Goal: Task Accomplishment & Management: Check status

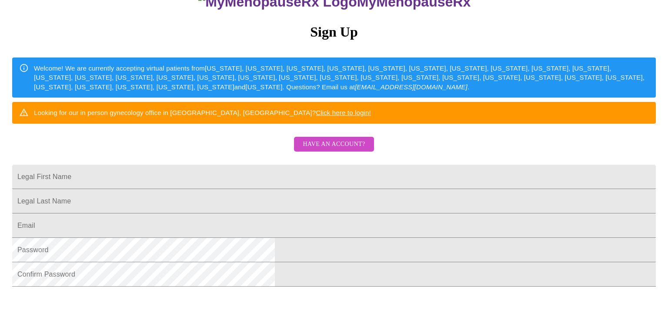
scroll to position [88, 0]
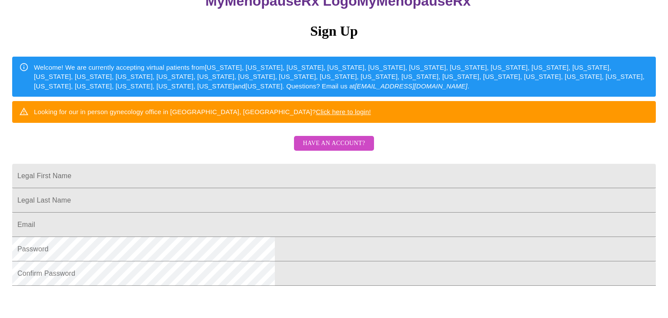
click at [310, 149] on span "Have an account?" at bounding box center [334, 143] width 62 height 11
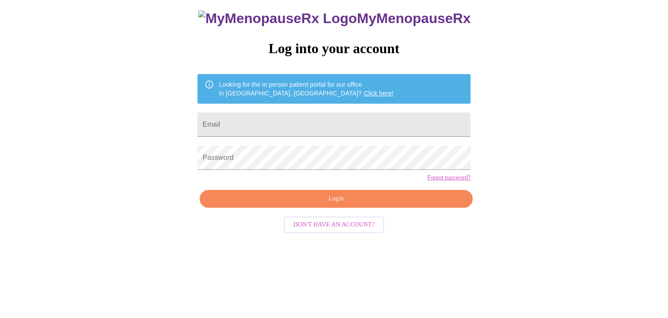
scroll to position [9, 0]
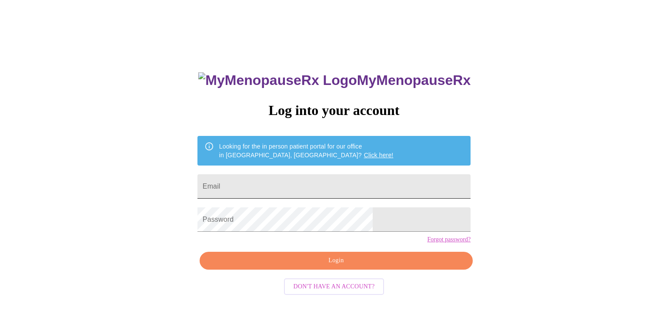
click at [304, 182] on input "Email" at bounding box center [333, 186] width 273 height 24
type input "[EMAIL_ADDRESS][DOMAIN_NAME]"
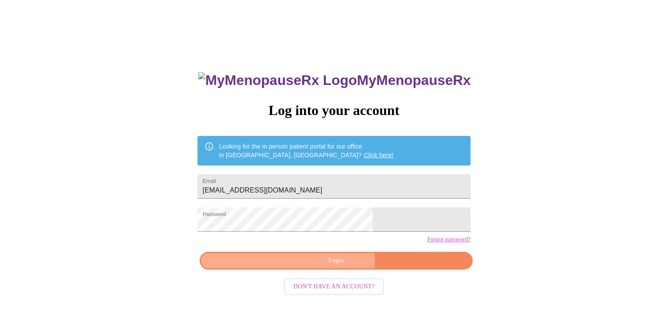
click at [333, 266] on span "Login" at bounding box center [336, 260] width 253 height 11
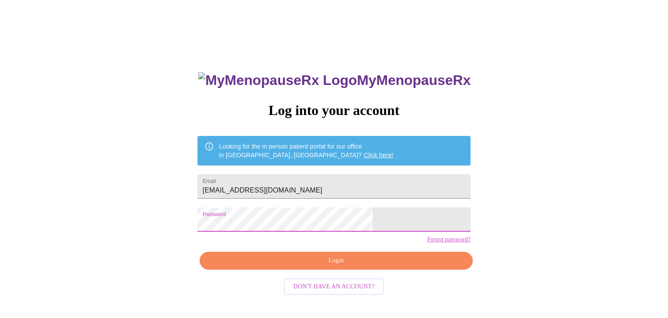
click at [288, 266] on span "Login" at bounding box center [336, 260] width 253 height 11
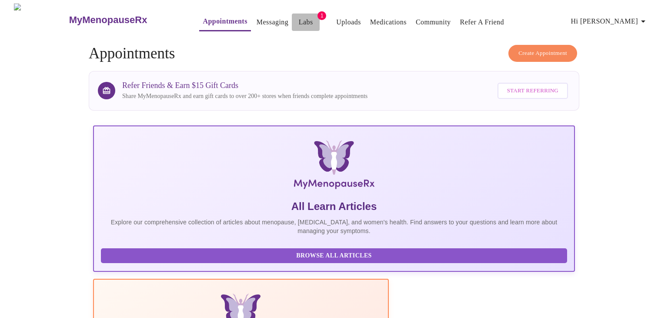
click at [299, 18] on link "Labs" at bounding box center [306, 22] width 14 height 12
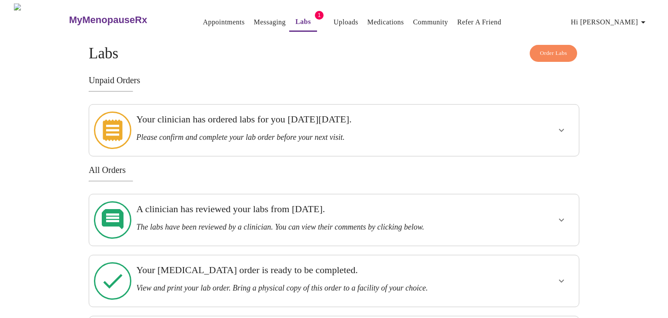
click at [215, 134] on h3 "Please confirm and complete your lab order before your next visit." at bounding box center [310, 137] width 348 height 9
click at [563, 125] on icon "show more" at bounding box center [561, 130] width 10 height 10
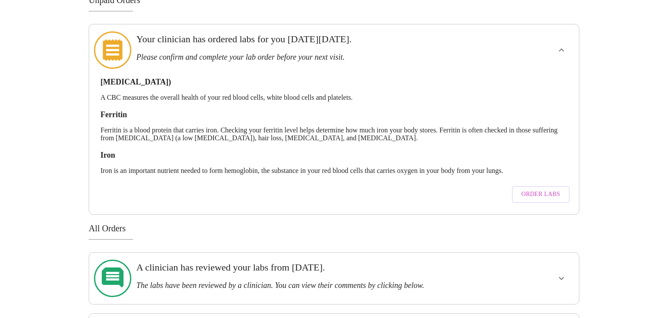
scroll to position [86, 0]
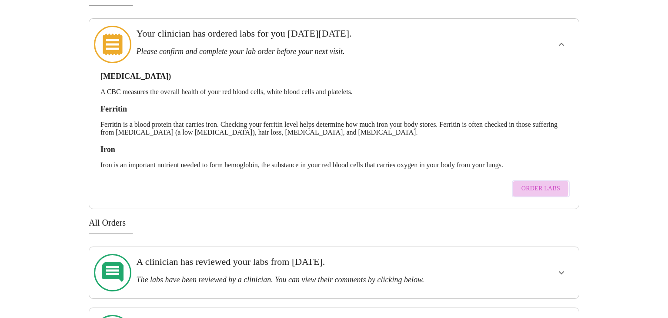
click at [529, 183] on span "Order Labs" at bounding box center [541, 188] width 39 height 11
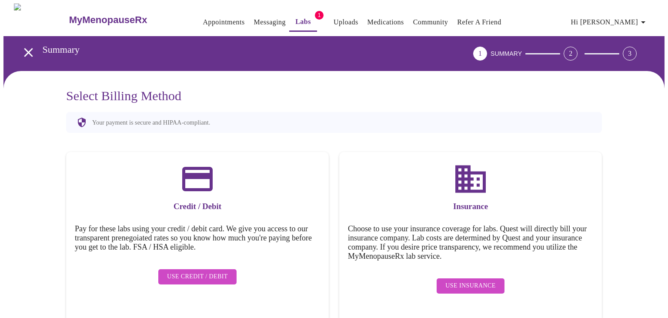
scroll to position [0, 0]
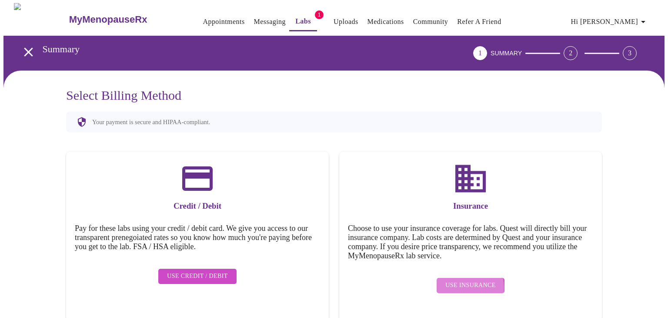
click at [458, 281] on span "Use Insurance" at bounding box center [470, 285] width 50 height 11
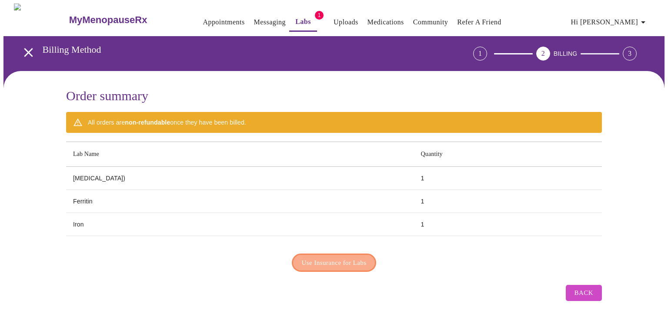
click at [326, 262] on span "Use Insurance for Labs" at bounding box center [334, 262] width 65 height 11
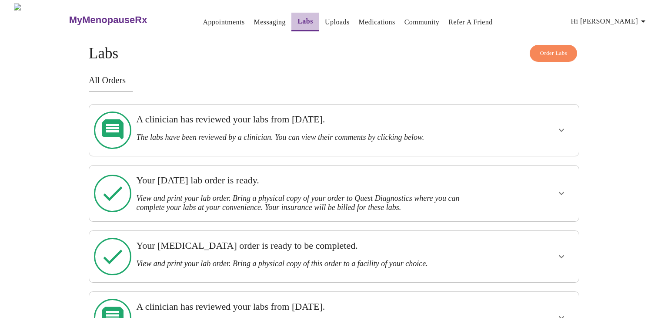
click at [298, 17] on link "Labs" at bounding box center [306, 21] width 16 height 12
click at [92, 15] on h3 "MyMenopauseRx" at bounding box center [108, 19] width 78 height 11
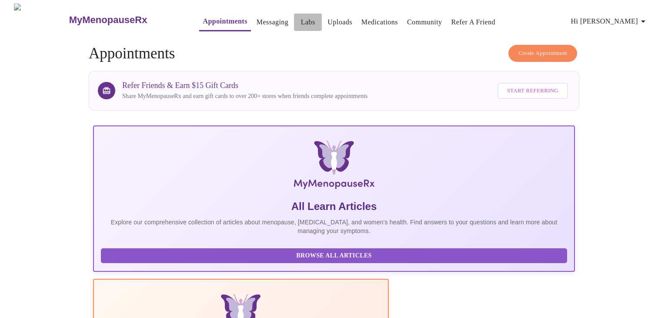
click at [301, 21] on link "Labs" at bounding box center [308, 22] width 14 height 12
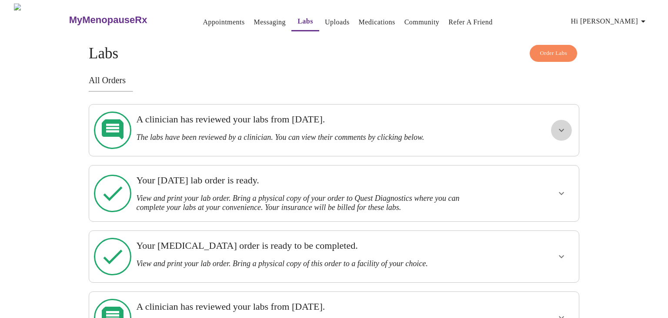
click at [563, 133] on button "show more" at bounding box center [561, 130] width 21 height 21
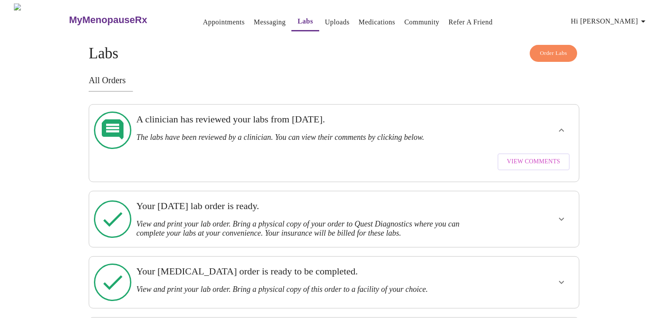
click at [534, 205] on div at bounding box center [535, 218] width 80 height 49
click at [560, 217] on icon "show more" at bounding box center [561, 218] width 5 height 3
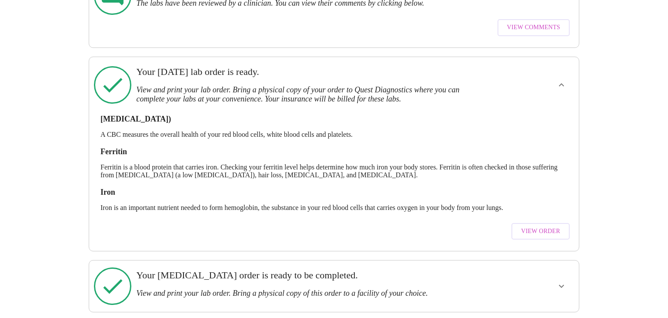
scroll to position [136, 0]
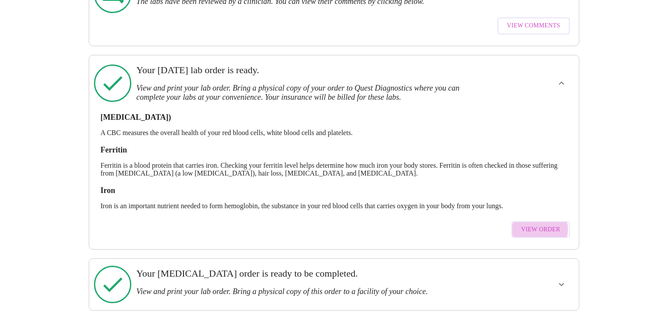
click at [539, 224] on span "View Order" at bounding box center [540, 229] width 39 height 11
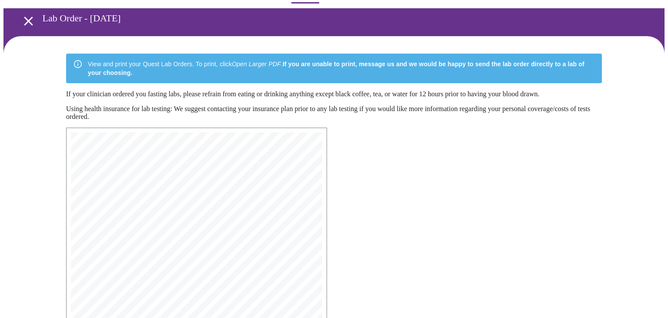
scroll to position [28, 0]
